Goal: Information Seeking & Learning: Learn about a topic

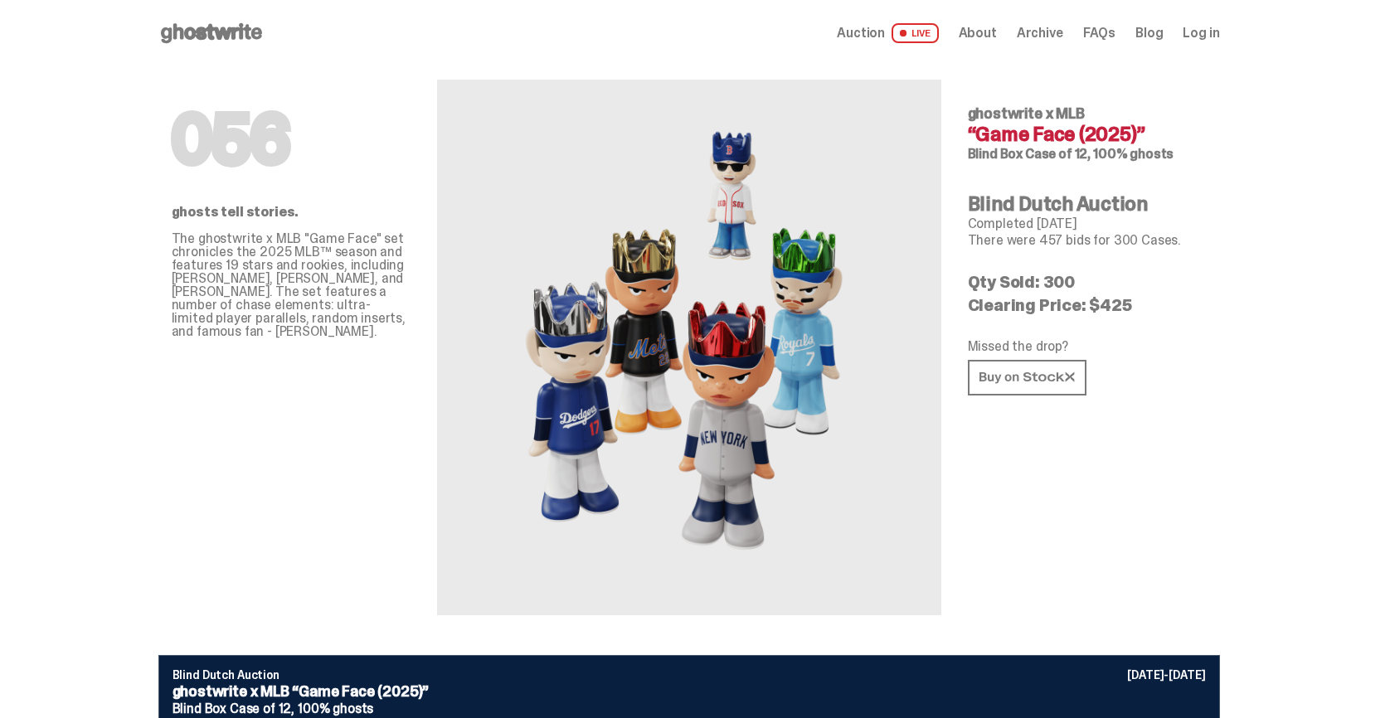
click at [874, 32] on span "Auction" at bounding box center [861, 33] width 48 height 13
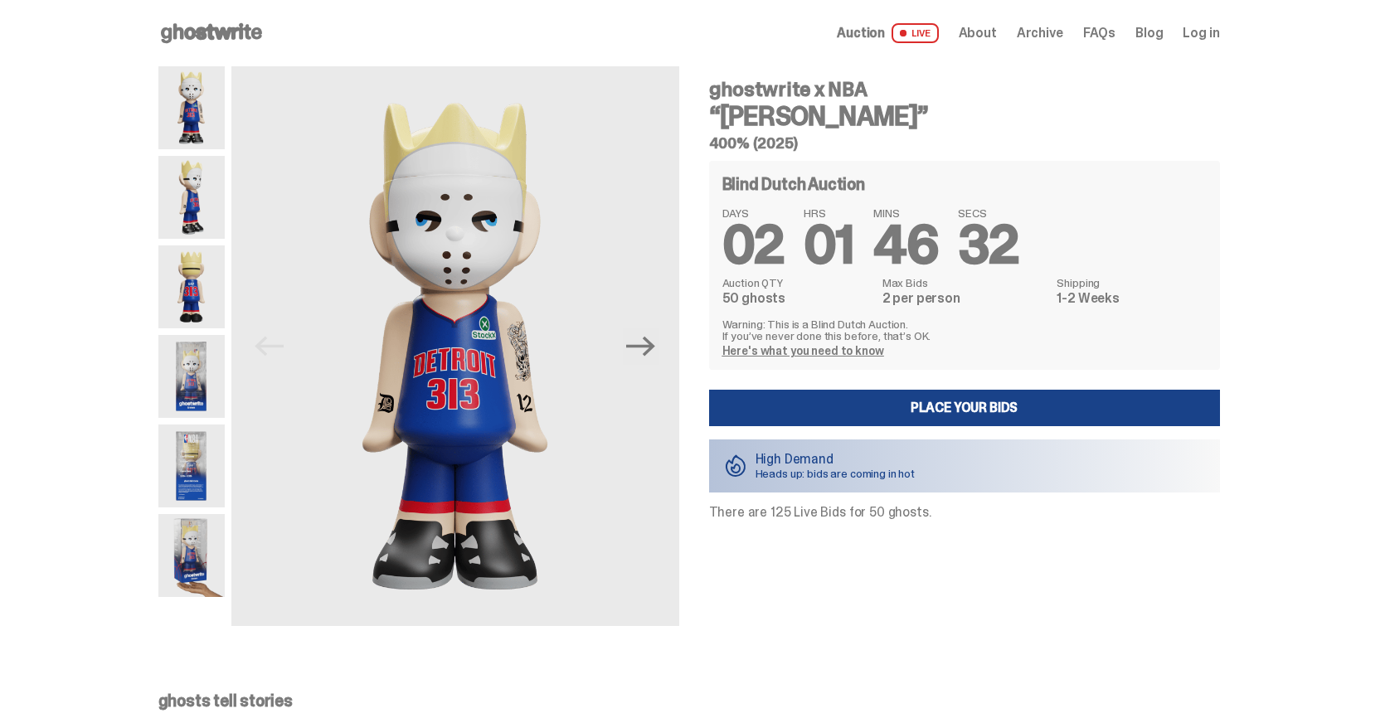
click at [221, 33] on icon at bounding box center [211, 33] width 106 height 27
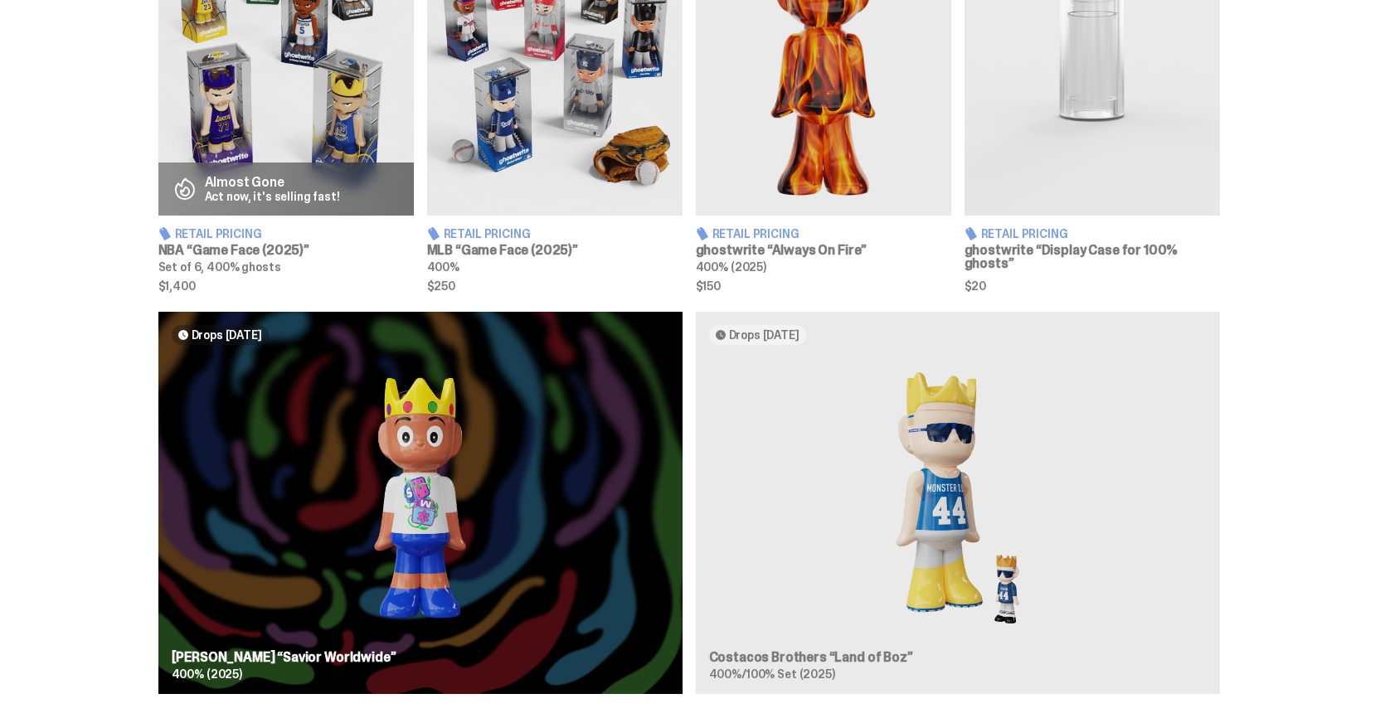
scroll to position [1781, 0]
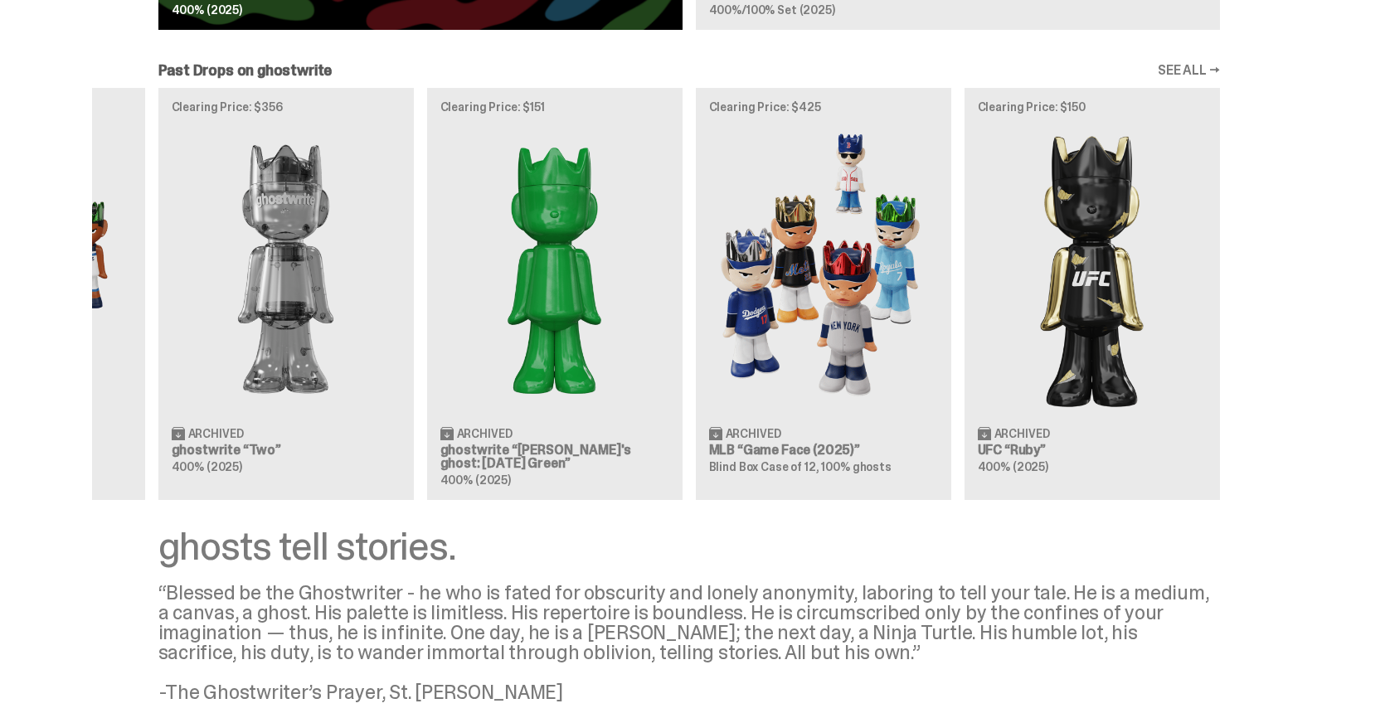
click at [1212, 76] on link "SEE ALL →" at bounding box center [1188, 70] width 62 height 13
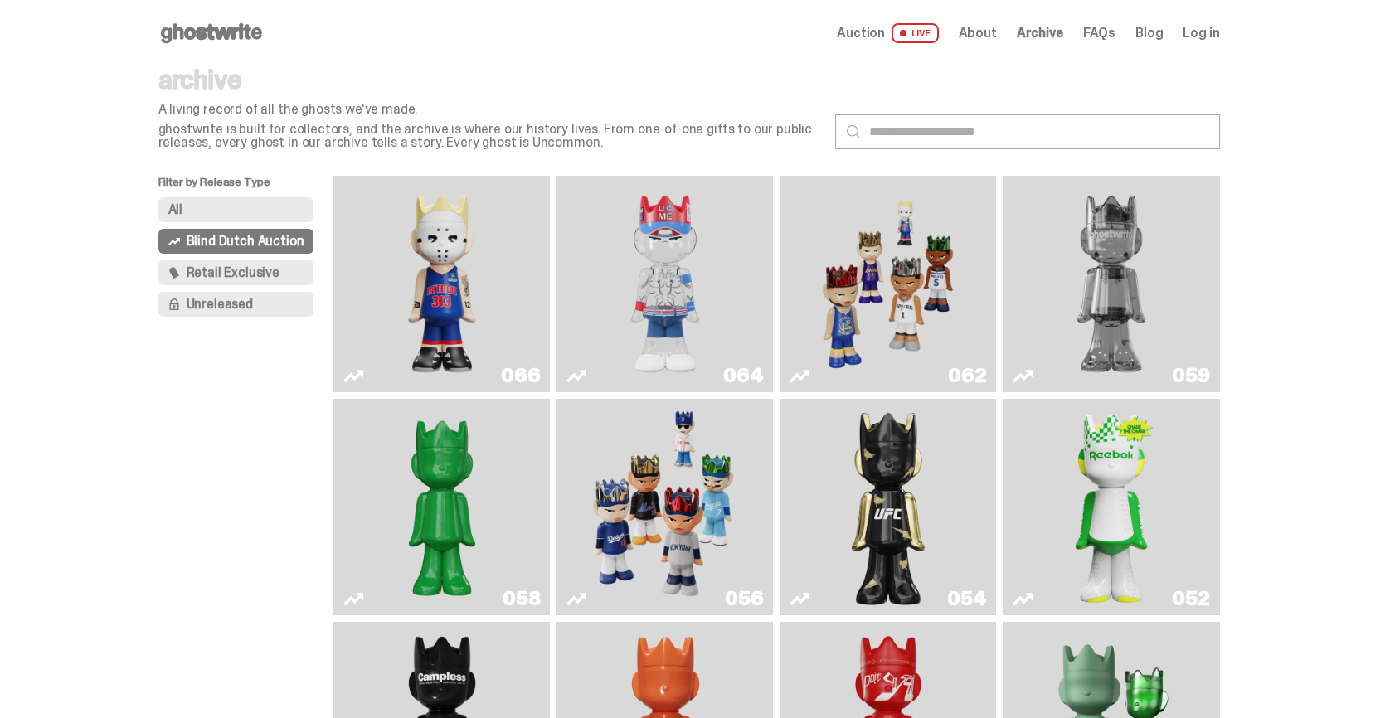
click at [478, 348] on img "Eminem" at bounding box center [442, 283] width 162 height 203
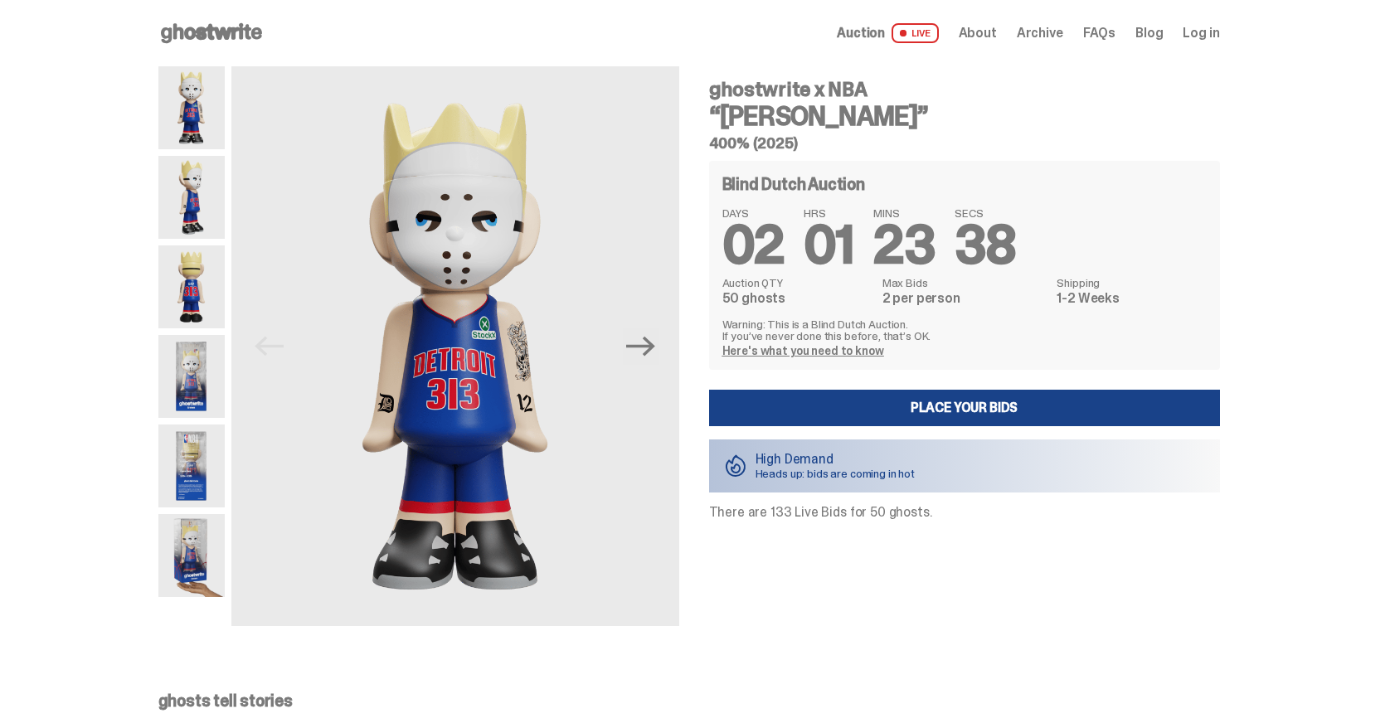
click at [195, 373] on img at bounding box center [191, 376] width 66 height 83
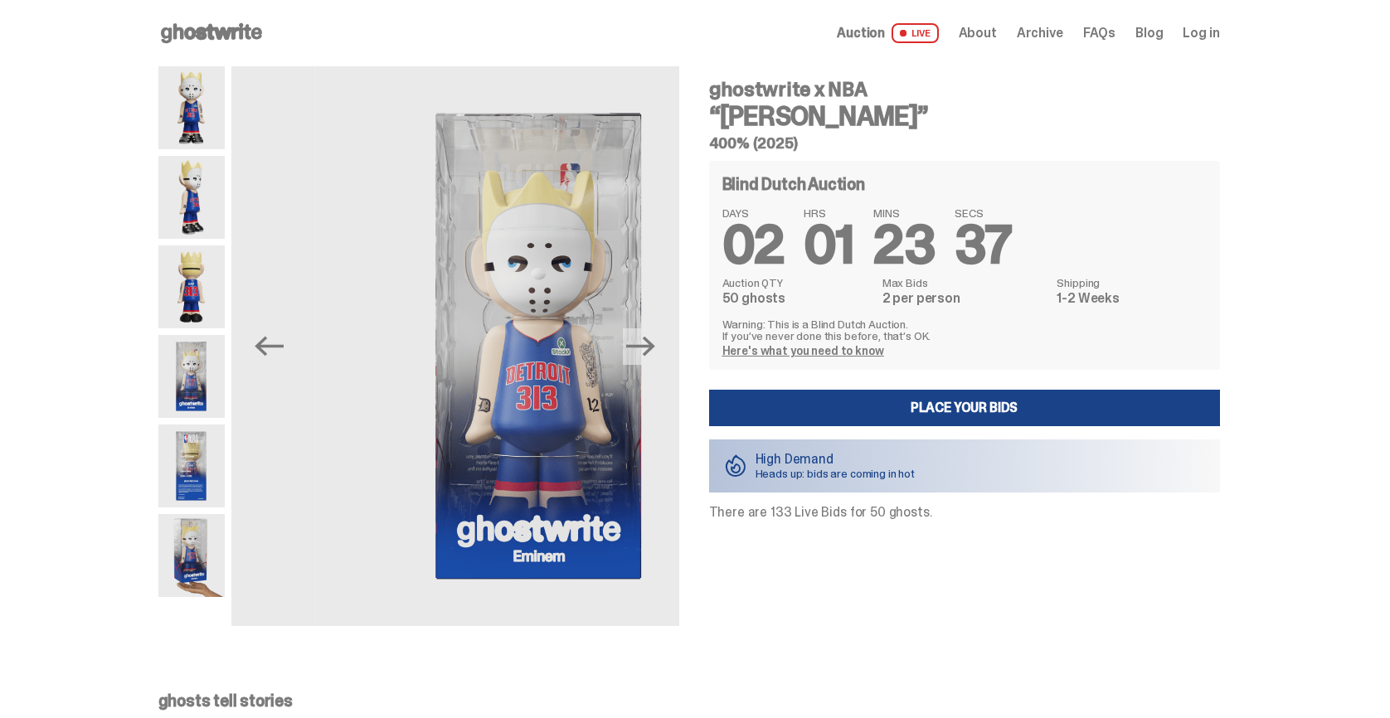
click at [192, 453] on img at bounding box center [191, 465] width 66 height 83
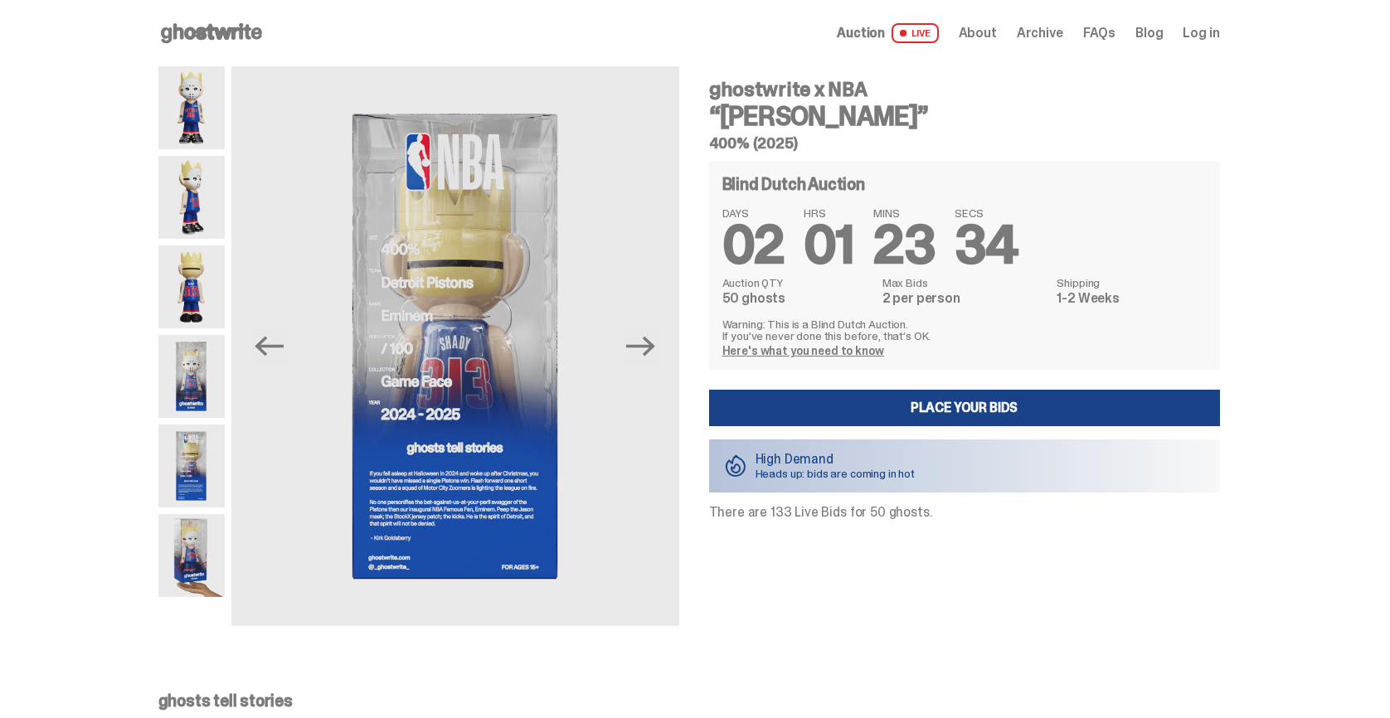
click at [206, 377] on img at bounding box center [191, 376] width 66 height 83
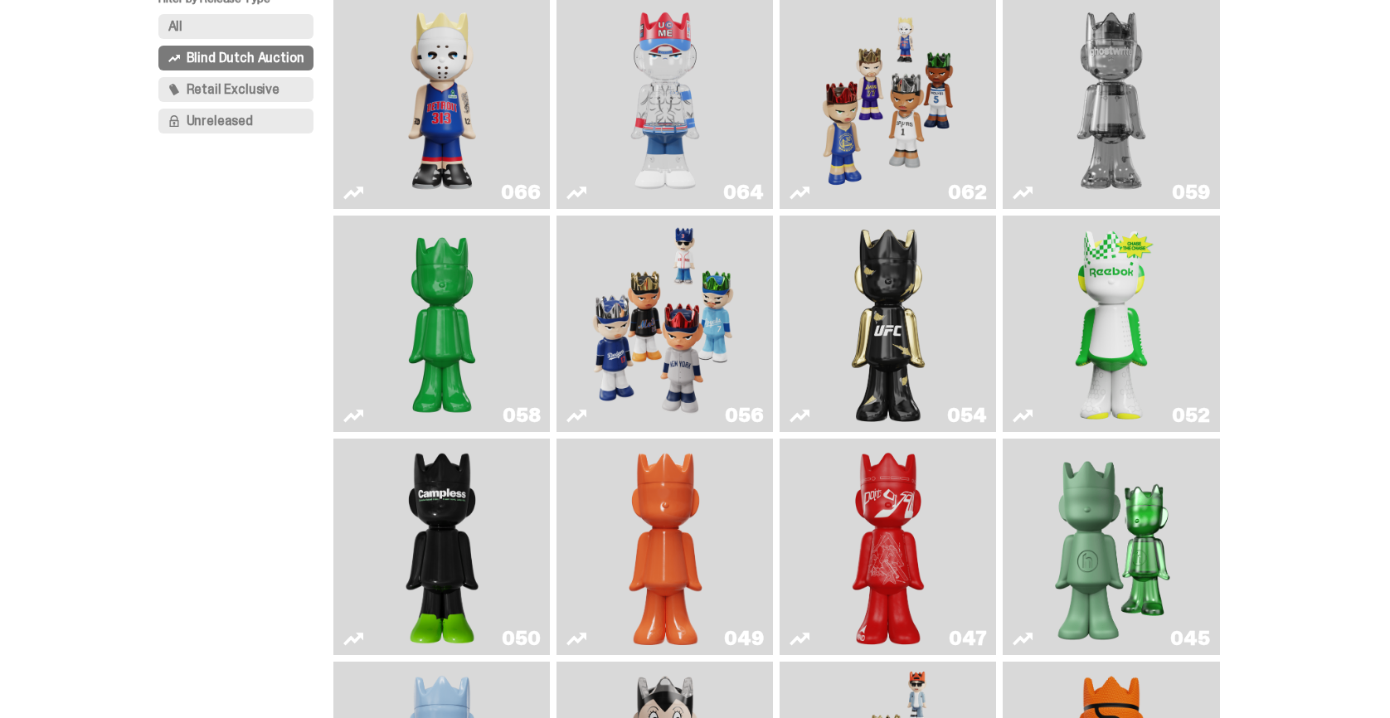
scroll to position [184, 0]
click at [211, 85] on span "Retail Exclusive" at bounding box center [233, 88] width 93 height 13
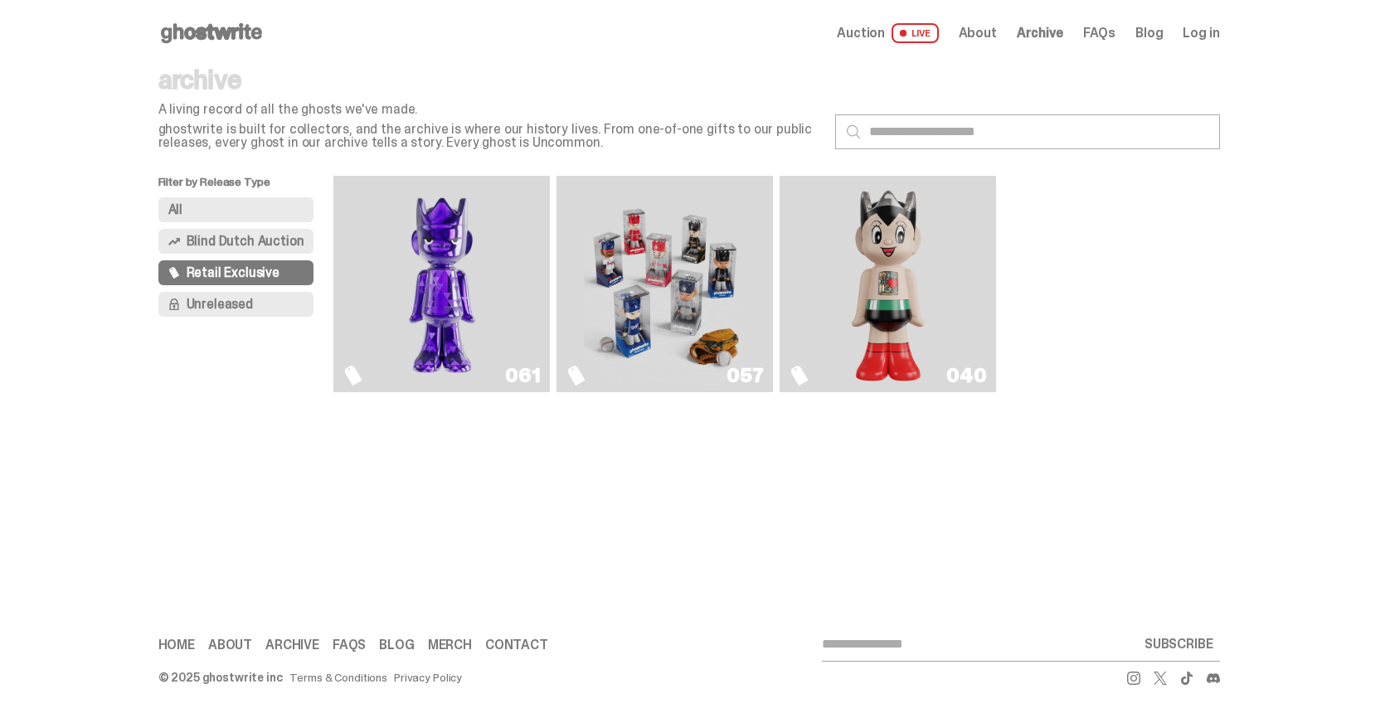
click at [245, 303] on span "Unreleased" at bounding box center [220, 304] width 66 height 13
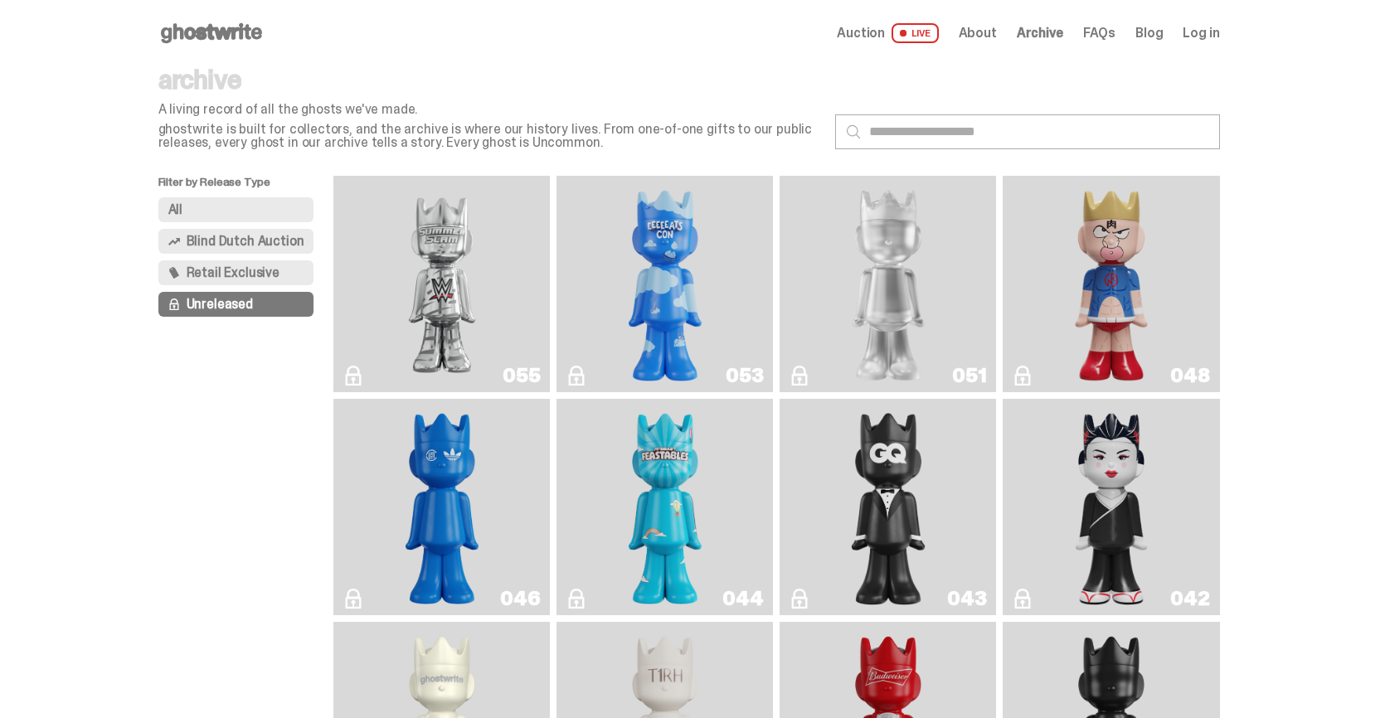
click at [250, 206] on button "All" at bounding box center [236, 209] width 156 height 25
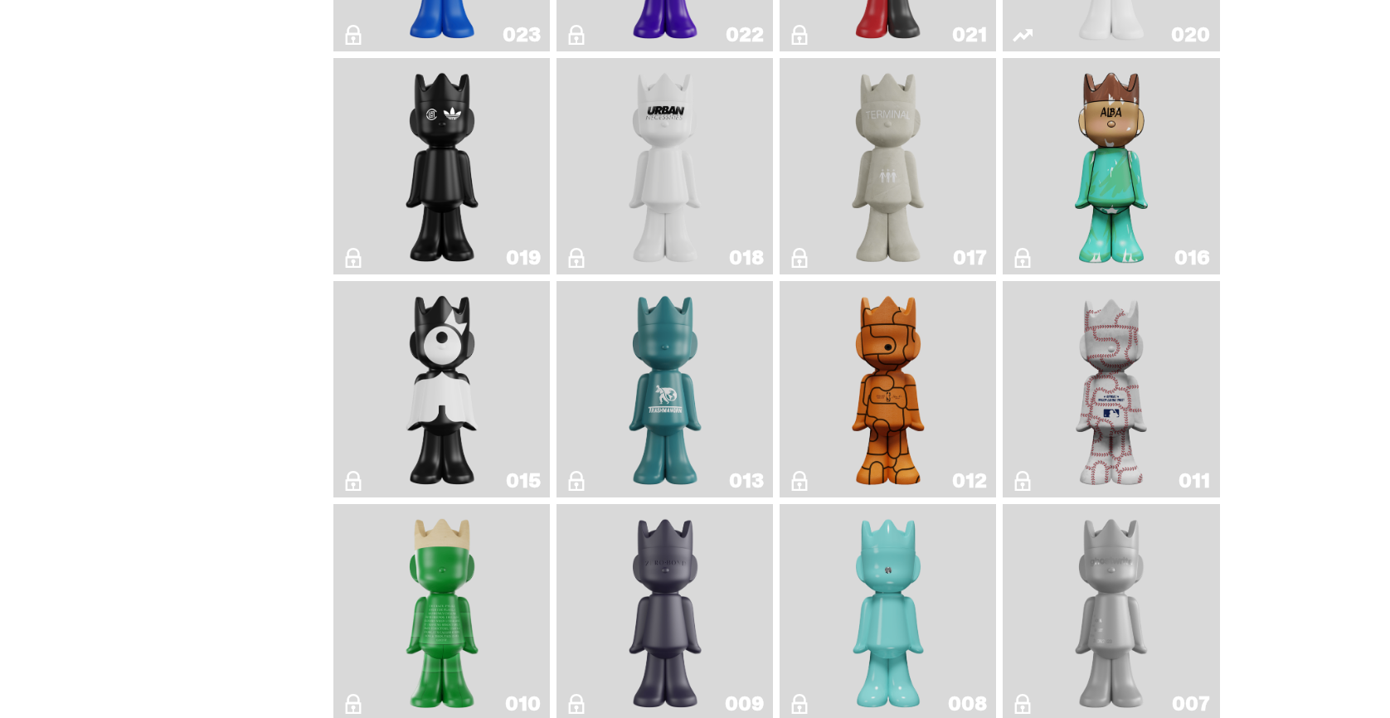
scroll to position [3169, 0]
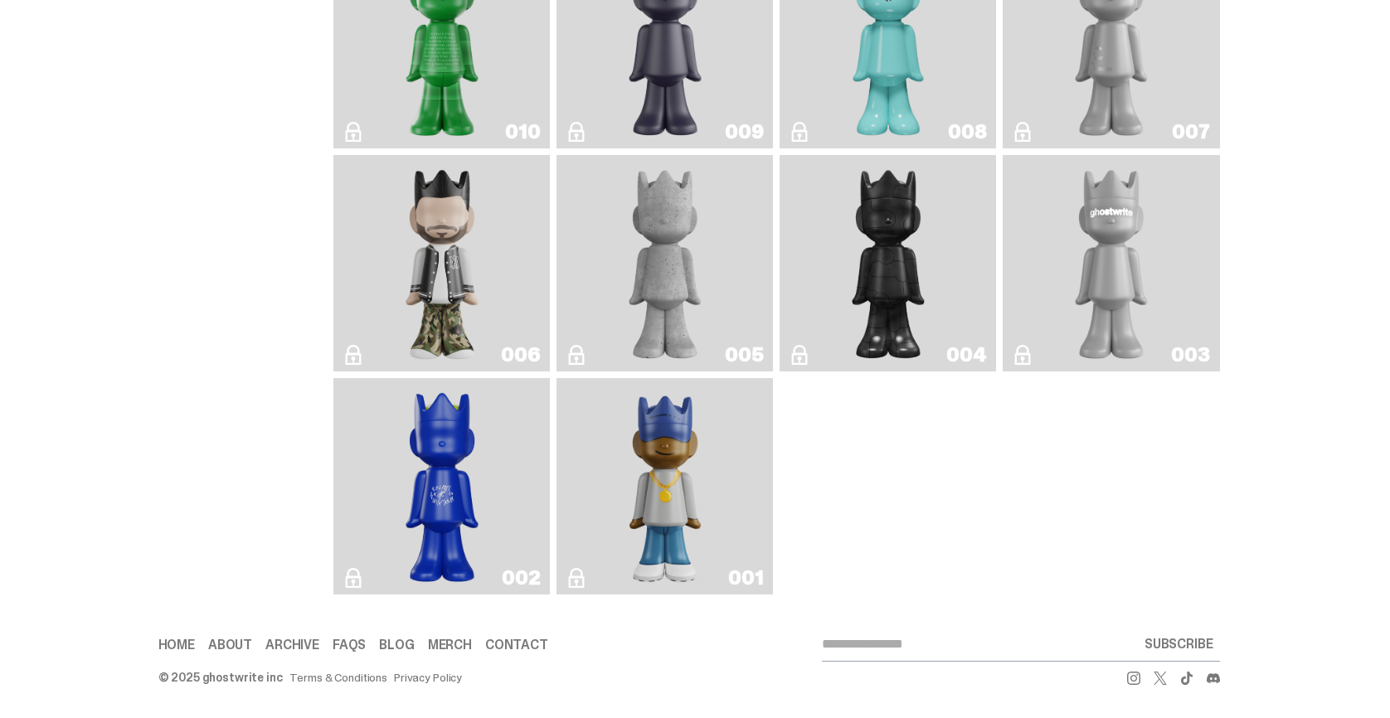
click at [463, 644] on link "Merch" at bounding box center [450, 644] width 44 height 13
